Goal: Information Seeking & Learning: Learn about a topic

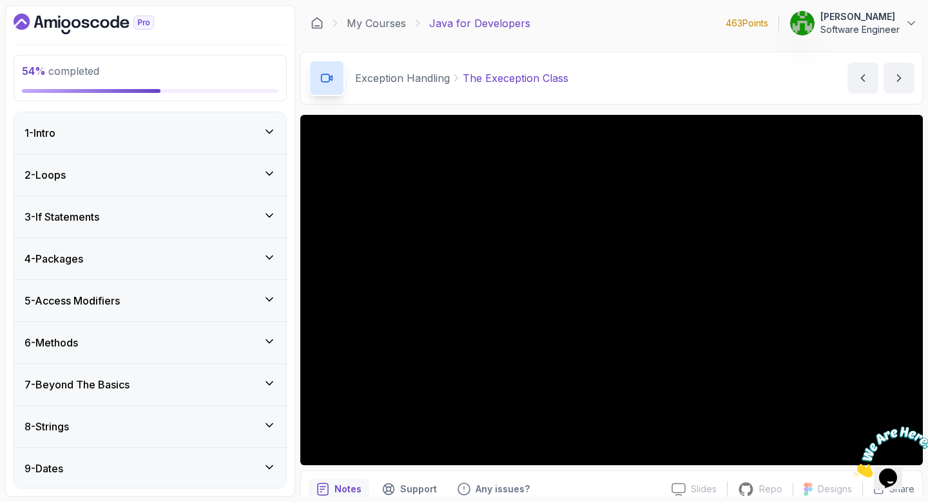
scroll to position [675, 0]
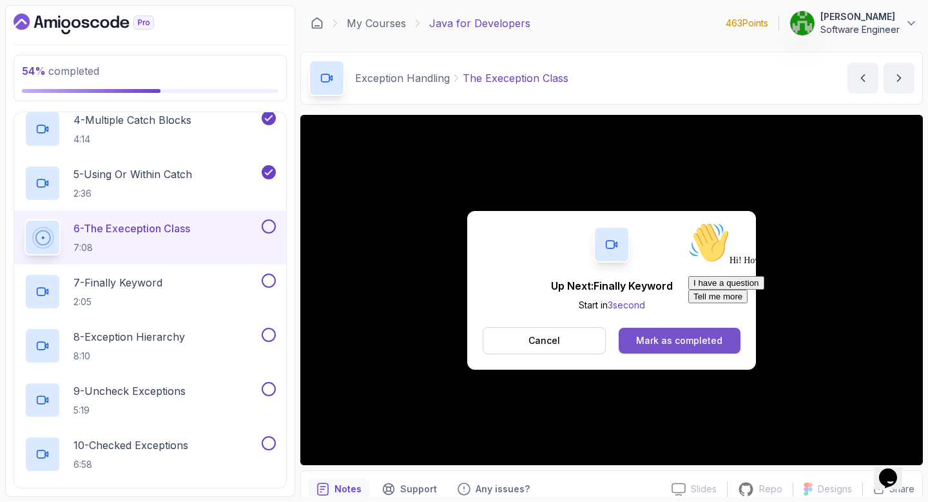
click at [649, 338] on div "Mark as completed" at bounding box center [679, 340] width 86 height 13
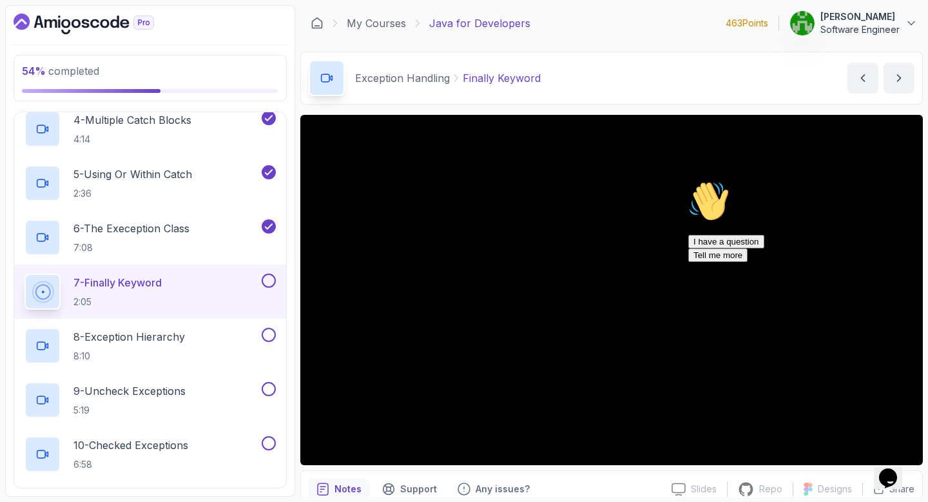
click at [689, 181] on icon "Chat attention grabber" at bounding box center [689, 181] width 0 height 0
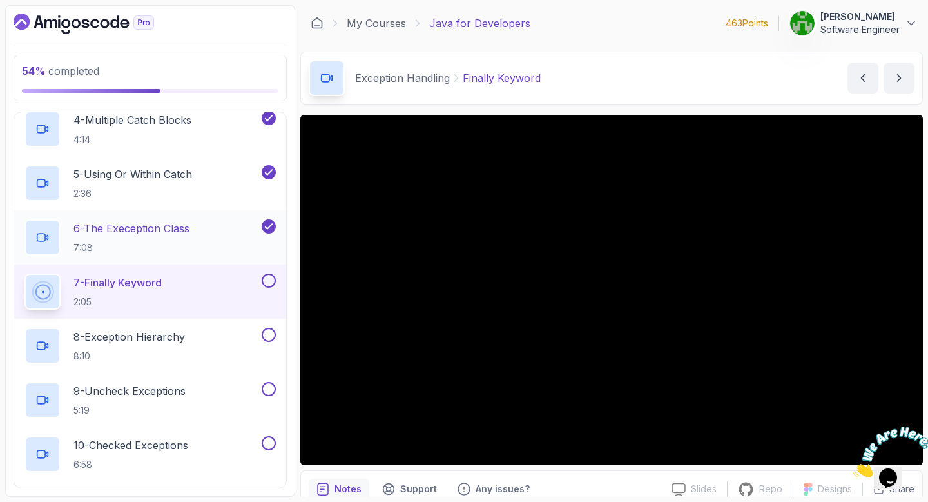
click at [201, 254] on div "6 - The Exeception Class 7:08" at bounding box center [142, 237] width 235 height 36
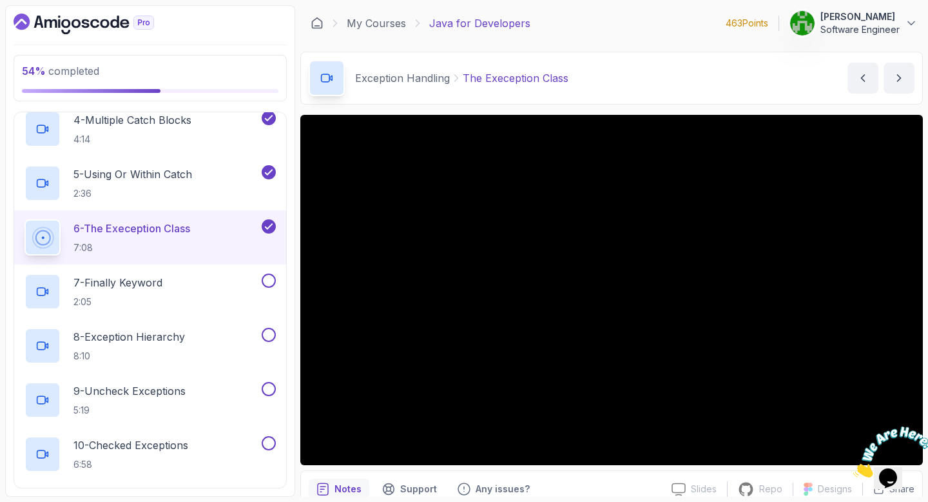
click at [854, 468] on icon "Close" at bounding box center [854, 473] width 0 height 11
